Goal: Find specific page/section: Find specific page/section

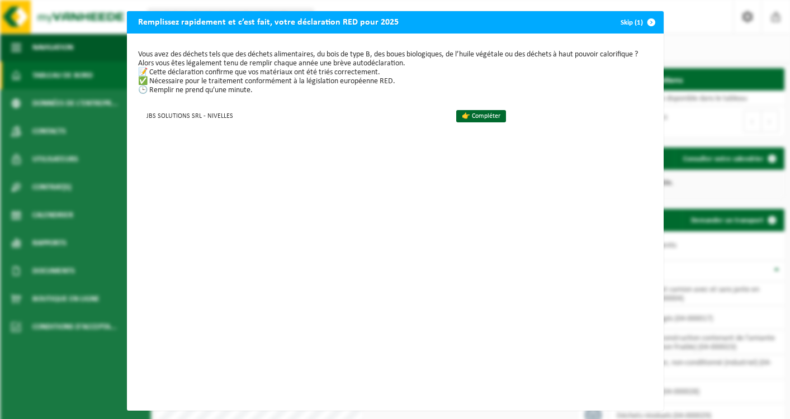
click at [650, 23] on span "button" at bounding box center [651, 22] width 22 height 22
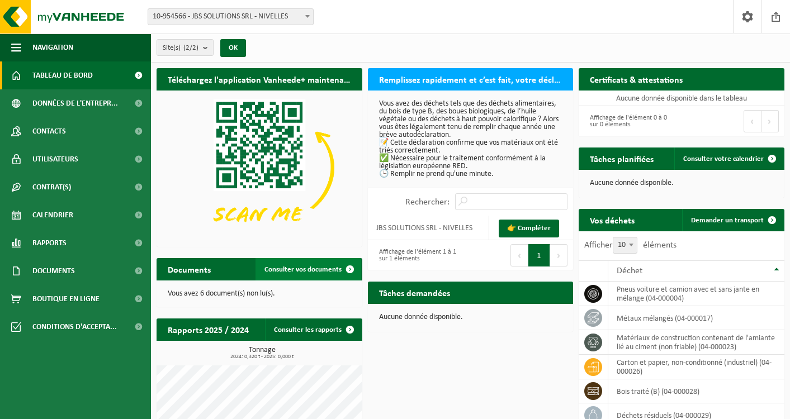
click at [333, 269] on span "Consulter vos documents" at bounding box center [302, 269] width 77 height 7
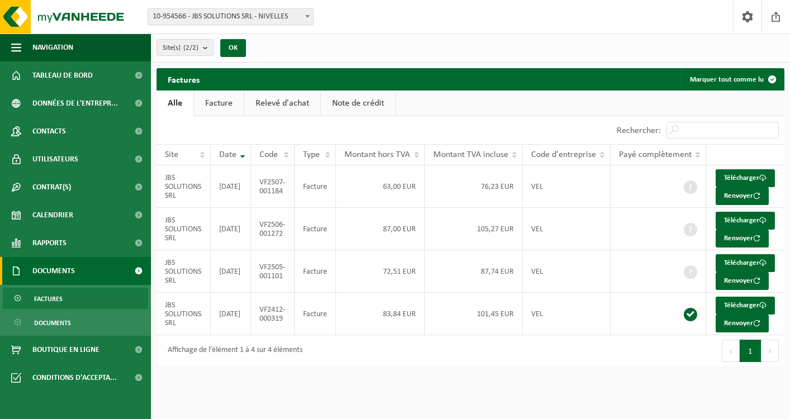
click at [59, 298] on span "Factures" at bounding box center [48, 298] width 29 height 21
click at [218, 104] on link "Facture" at bounding box center [219, 104] width 50 height 26
click at [296, 103] on link "Relevé d'achat" at bounding box center [283, 104] width 76 height 26
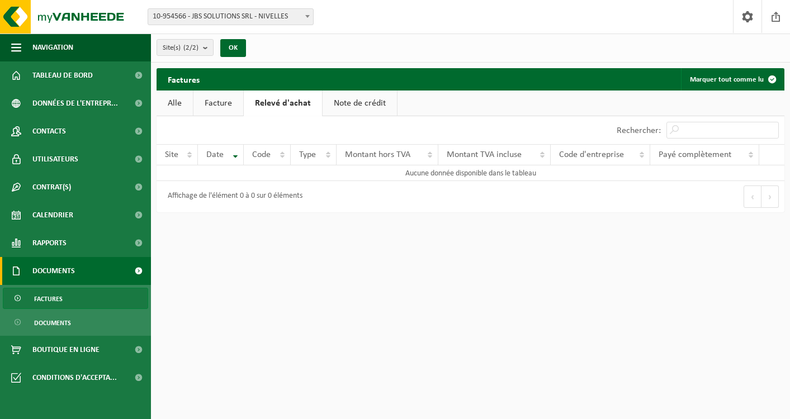
click at [371, 99] on link "Note de crédit" at bounding box center [359, 104] width 74 height 26
click at [212, 99] on link "Facture" at bounding box center [218, 104] width 50 height 26
